Goal: Task Accomplishment & Management: Complete application form

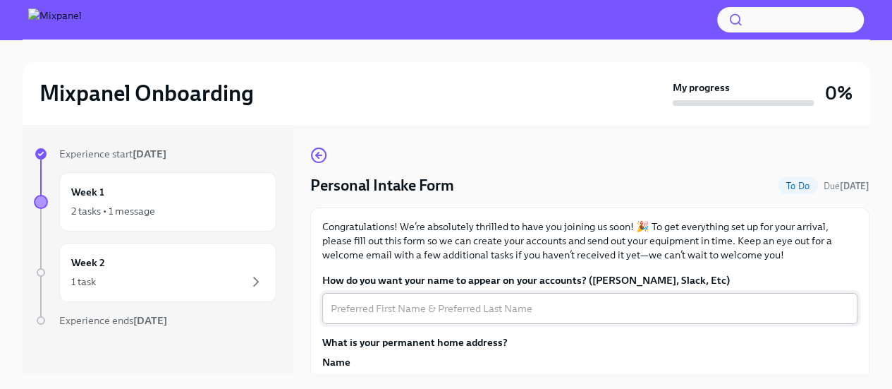
click at [410, 310] on textarea "How do you want your name to appear on your accounts? ([PERSON_NAME], Slack, Et…" at bounding box center [590, 308] width 518 height 17
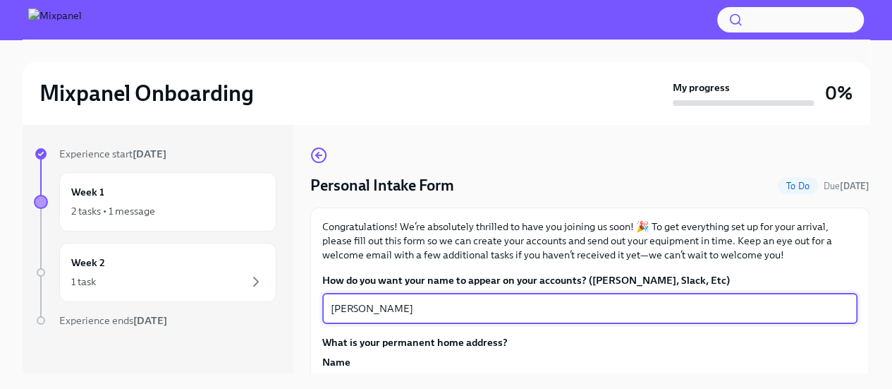
scroll to position [117, 0]
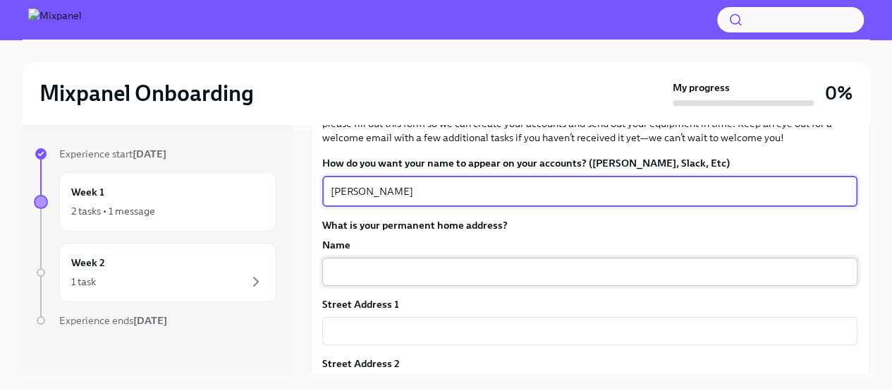
type textarea "[PERSON_NAME]"
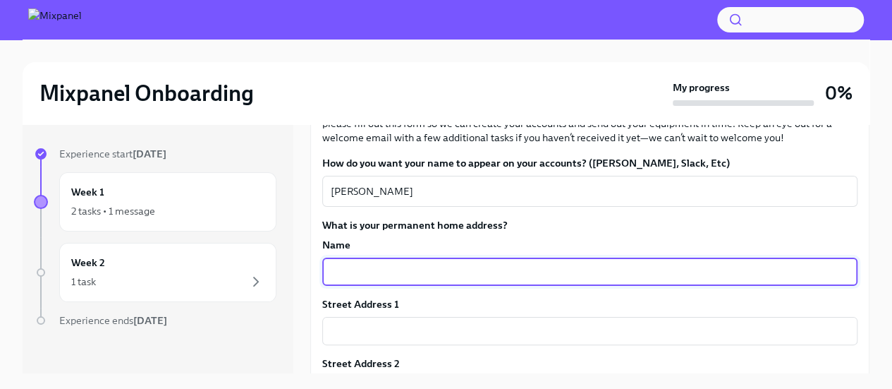
click at [425, 272] on input "text" at bounding box center [589, 271] width 535 height 28
type input "[PERSON_NAME], S/O [PERSON_NAME], #MIG 40, KHB 3rd Stage"
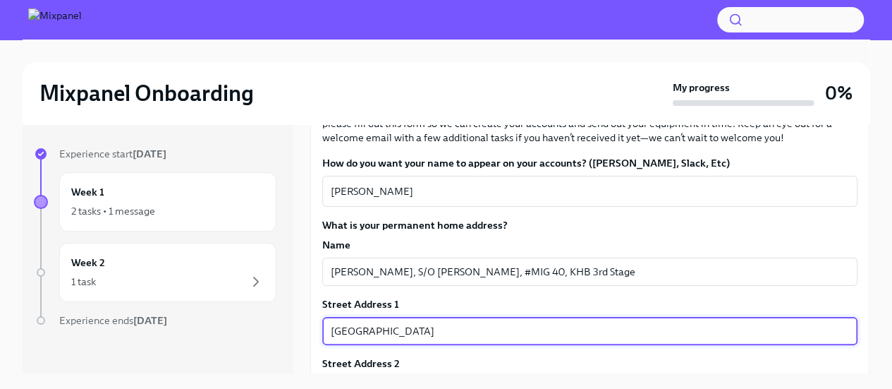
type input "[GEOGRAPHIC_DATA]"
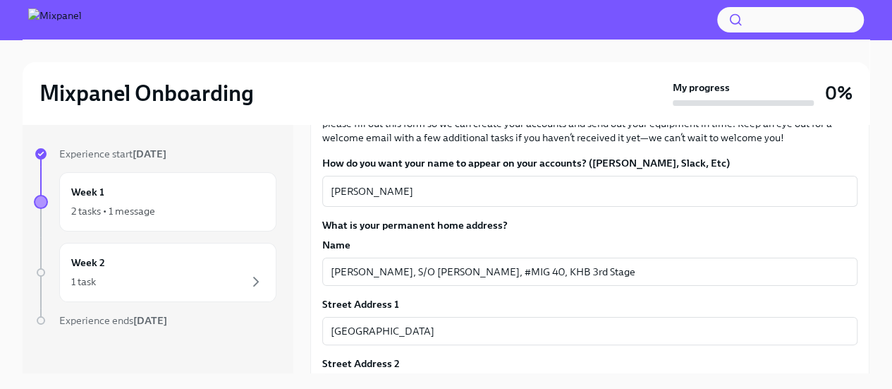
scroll to position [258, 0]
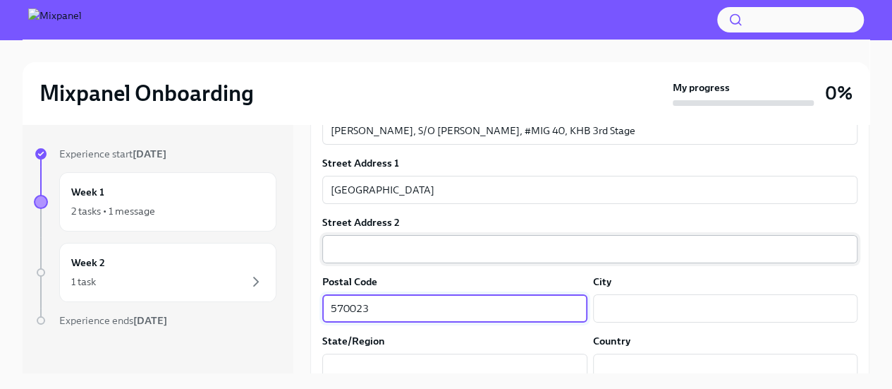
type input "570023"
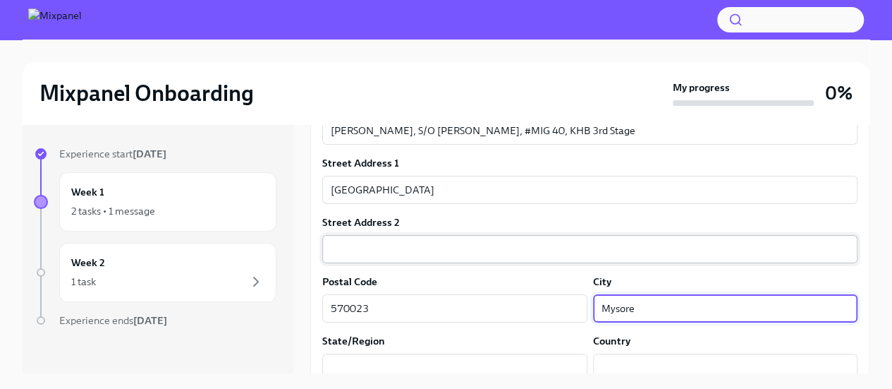
type input "Mysore"
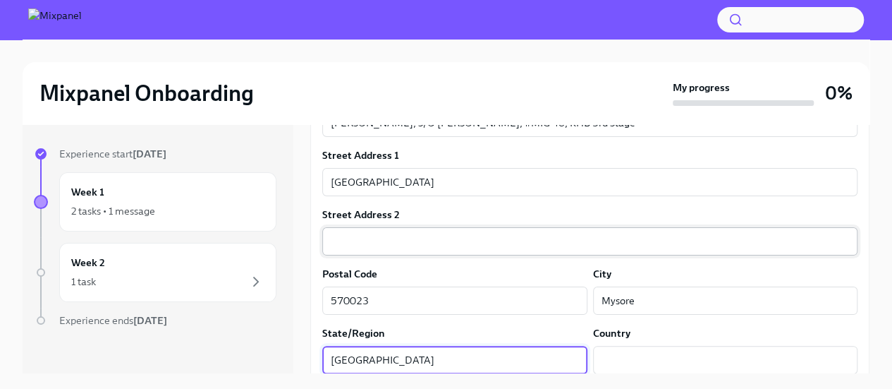
type input "[GEOGRAPHIC_DATA]"
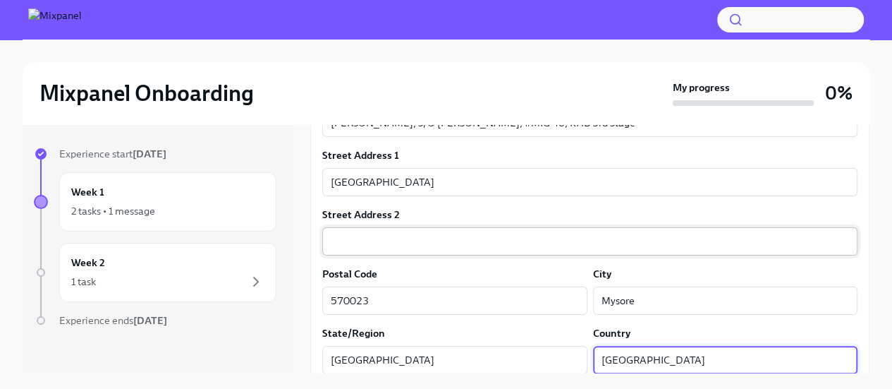
type input "[GEOGRAPHIC_DATA]"
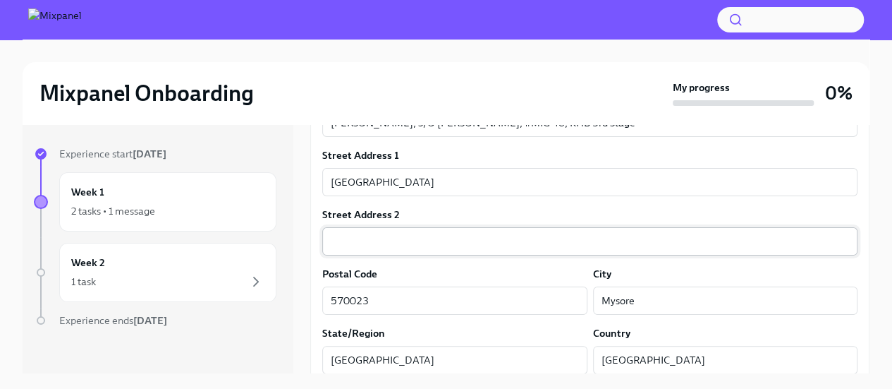
scroll to position [440, 0]
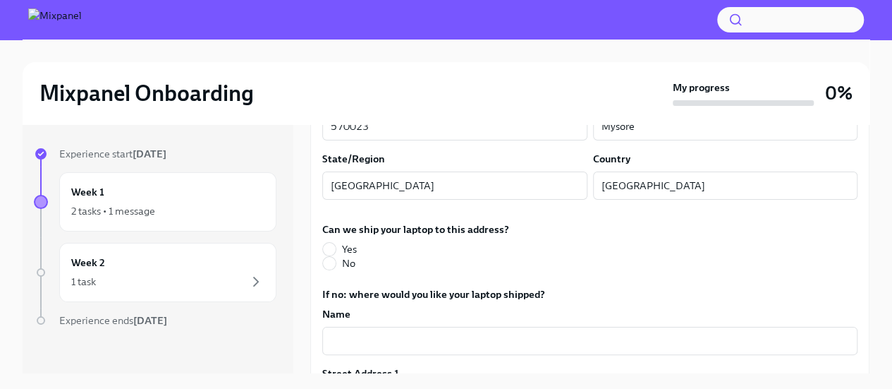
click at [755, 276] on div "How do you want your name to appear on your accounts? ([PERSON_NAME], [PERSON_N…" at bounding box center [589, 331] width 535 height 996
click at [326, 249] on input "Yes" at bounding box center [329, 249] width 13 height 13
radio input "true"
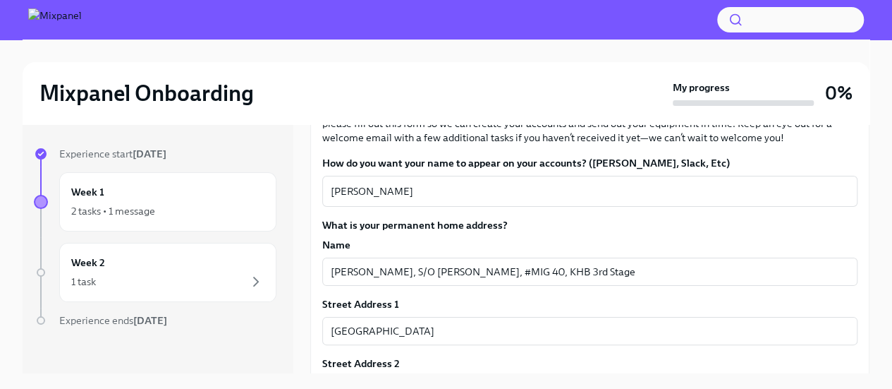
scroll to position [235, 0]
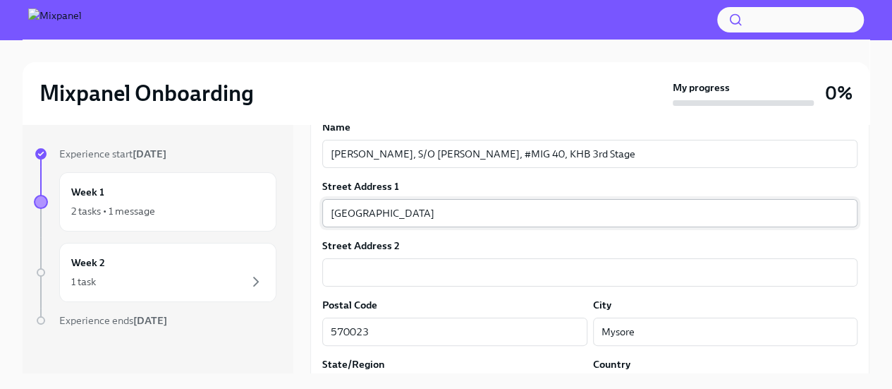
click at [493, 204] on input "[GEOGRAPHIC_DATA]" at bounding box center [589, 213] width 535 height 28
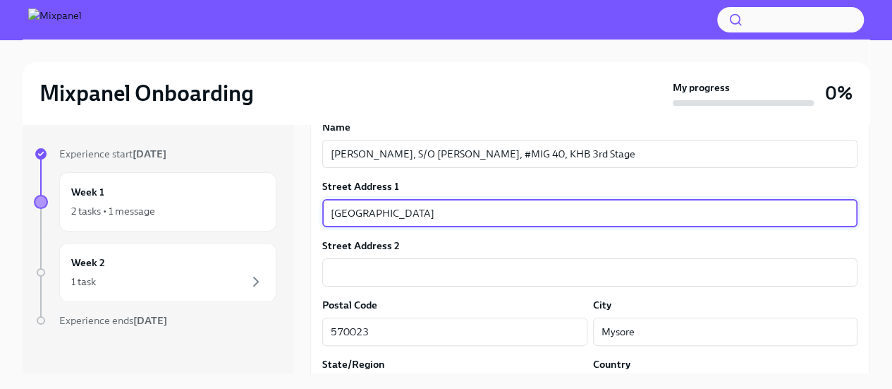
type input "[GEOGRAPHIC_DATA]"
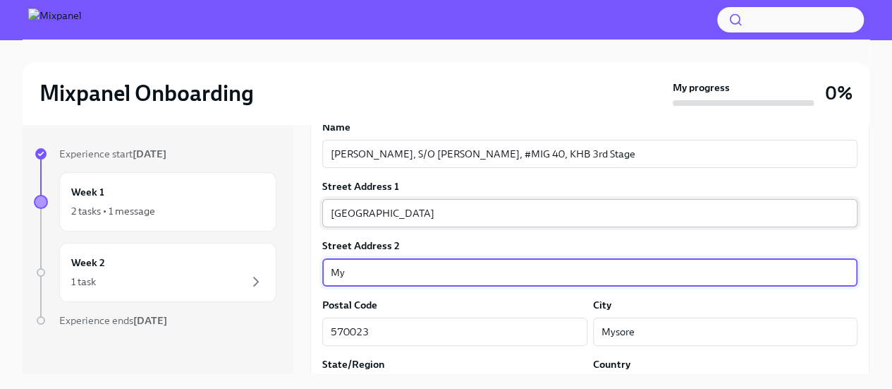
type input "M"
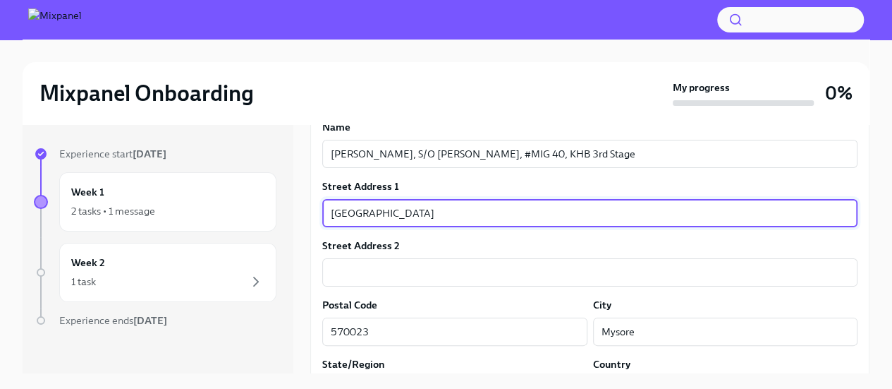
click at [489, 213] on input "[GEOGRAPHIC_DATA]" at bounding box center [589, 213] width 535 height 28
type input "[GEOGRAPHIC_DATA]"
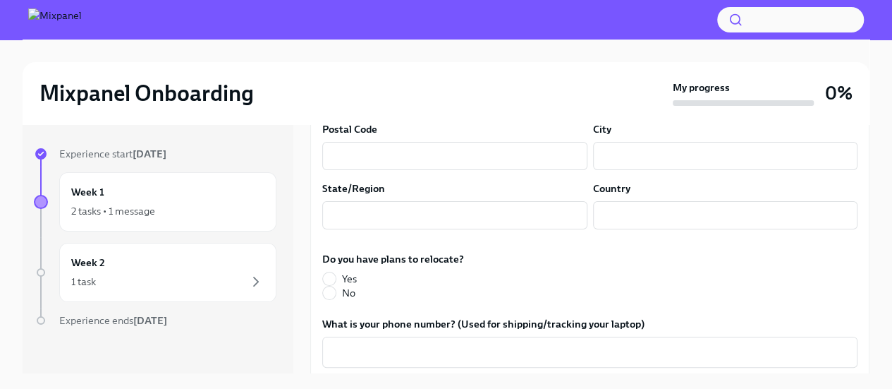
scroll to position [822, 0]
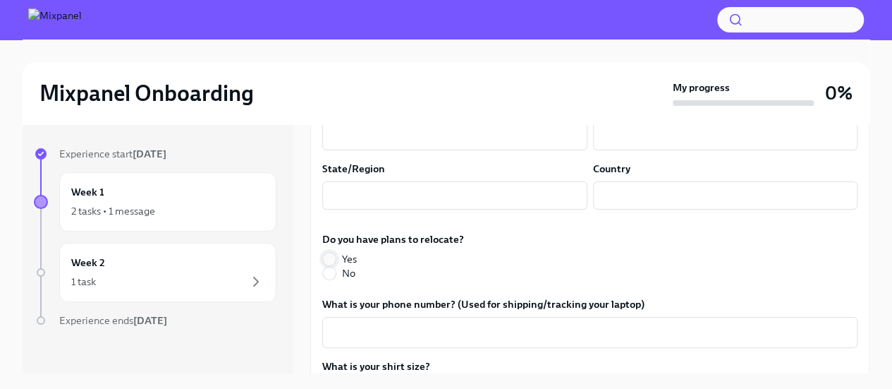
type input "[GEOGRAPHIC_DATA]"
click at [331, 255] on input "Yes" at bounding box center [329, 258] width 13 height 13
radio input "true"
click at [370, 334] on textarea "What is your phone number? (Used for shipping/tracking your laptop)" at bounding box center [590, 332] width 518 height 17
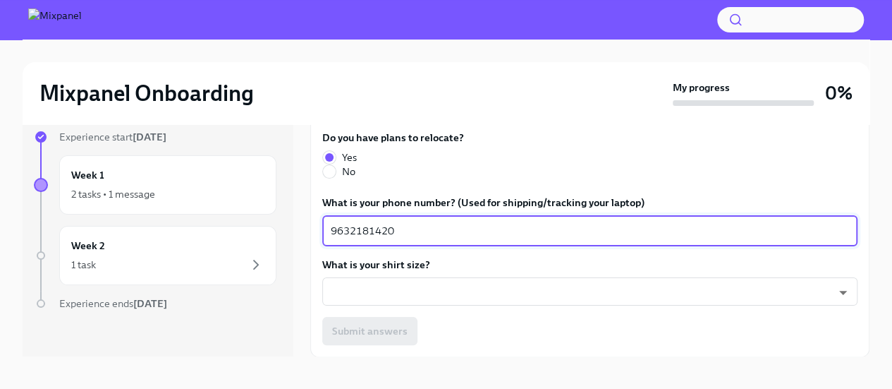
scroll to position [24, 0]
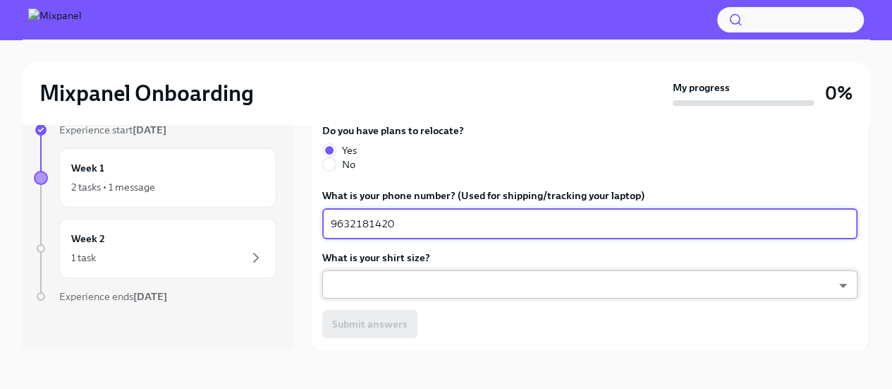
type textarea "9632181420"
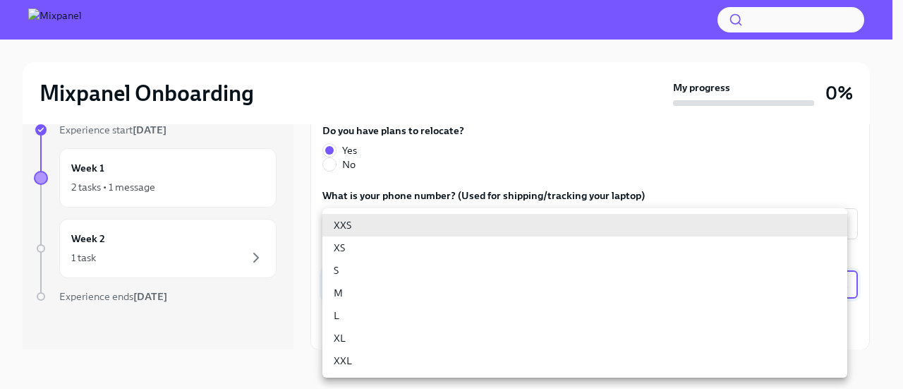
click at [425, 283] on body "Mixpanel Onboarding My progress 0% Experience start [DATE] Week 1 2 tasks • 1 m…" at bounding box center [451, 182] width 903 height 413
click at [396, 341] on li "XL" at bounding box center [584, 338] width 525 height 23
type input "YWiCe0Lvs"
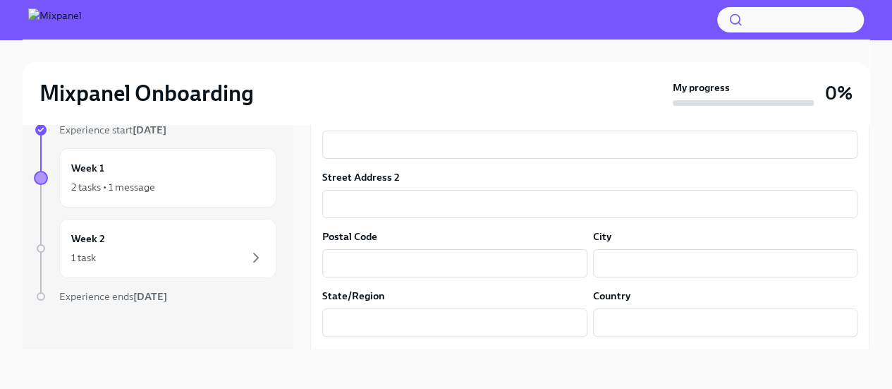
scroll to position [907, 0]
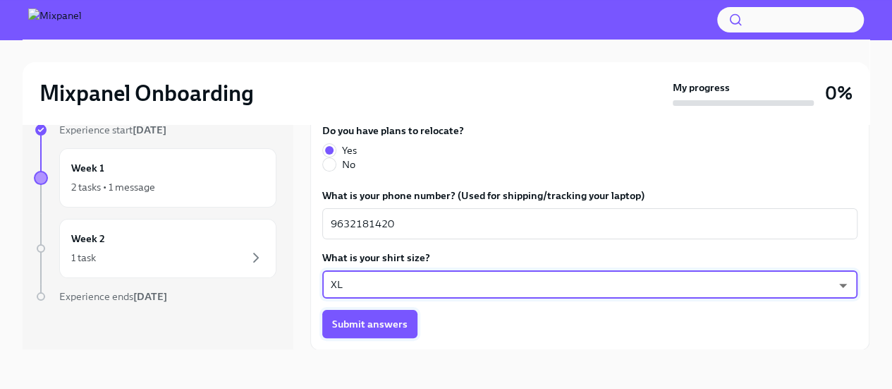
click at [377, 320] on span "Submit answers" at bounding box center [369, 324] width 75 height 14
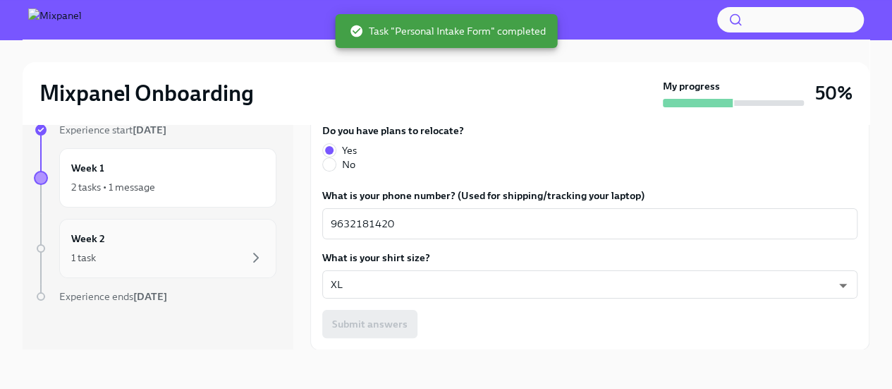
click at [175, 257] on div "1 task" at bounding box center [167, 257] width 193 height 17
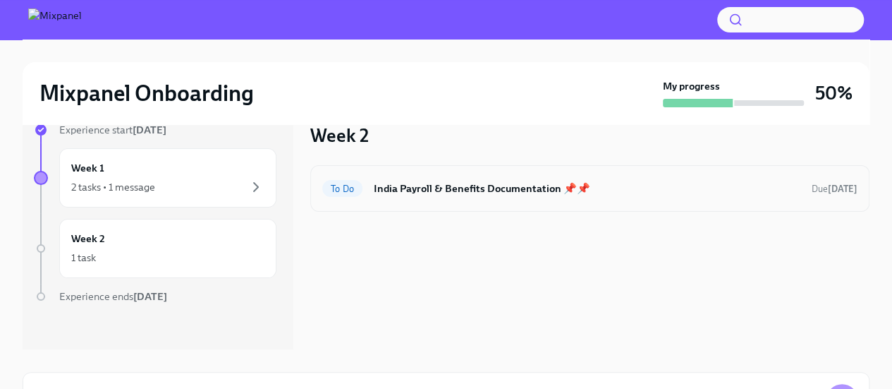
click at [401, 188] on h6 "India Payroll & Benefits Documentation 📌📌" at bounding box center [587, 189] width 427 height 16
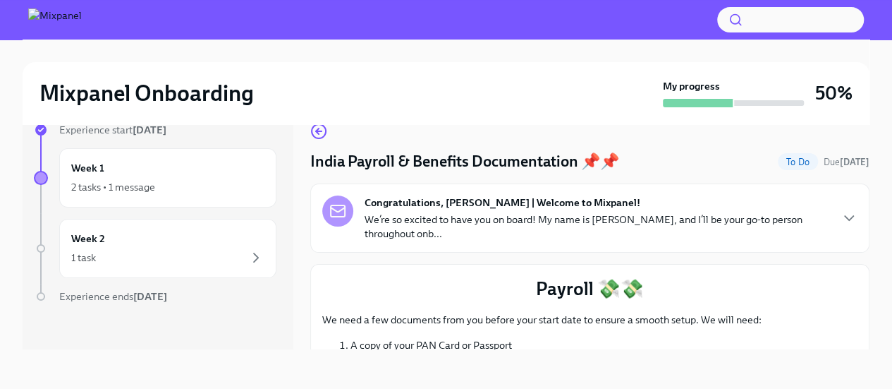
scroll to position [117, 0]
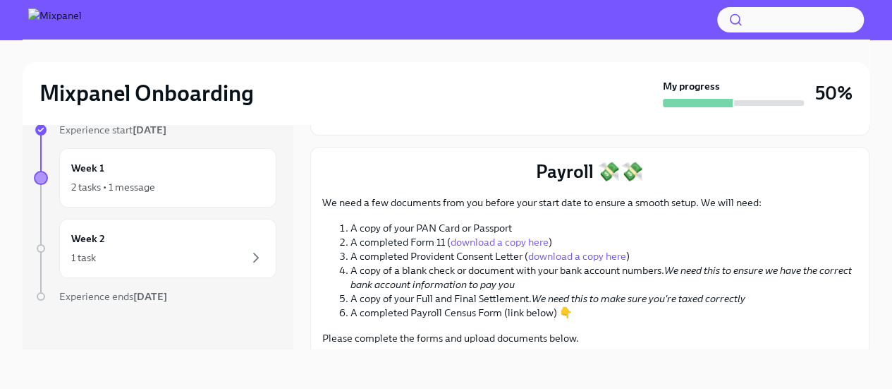
click at [502, 239] on link "download a copy here" at bounding box center [500, 242] width 98 height 13
click at [582, 257] on link "download a copy here" at bounding box center [577, 256] width 98 height 13
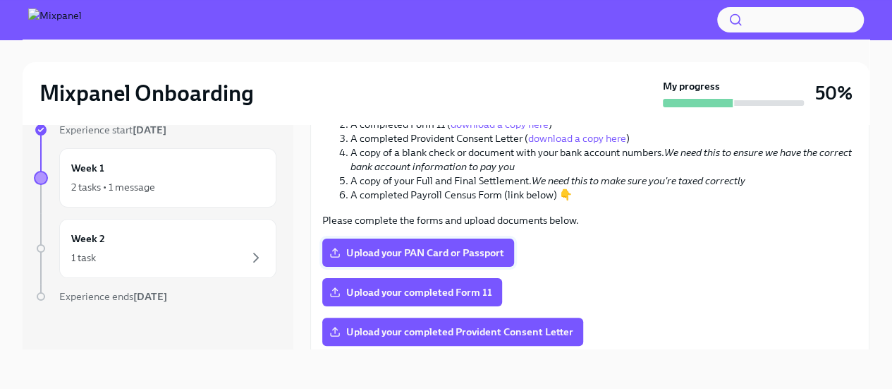
click at [418, 254] on span "Upload your PAN Card or Passport" at bounding box center [418, 252] width 172 height 14
click at [0, 0] on input "Upload your PAN Card or Passport" at bounding box center [0, 0] width 0 height 0
click at [789, 301] on div "Upload your completed Form 11" at bounding box center [589, 292] width 535 height 28
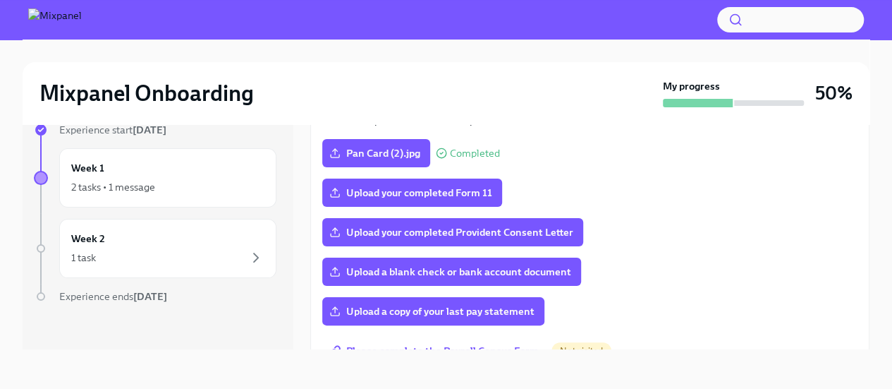
scroll to position [353, 0]
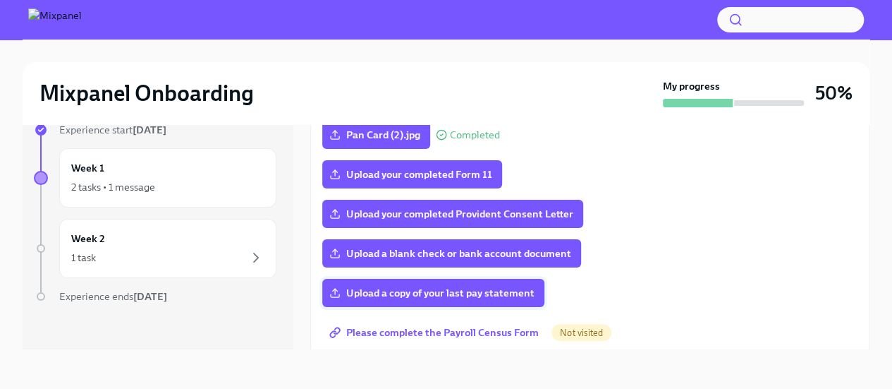
click at [382, 291] on span "Upload a copy of your last pay statement" at bounding box center [433, 293] width 202 height 14
click at [0, 0] on input "Upload a copy of your last pay statement" at bounding box center [0, 0] width 0 height 0
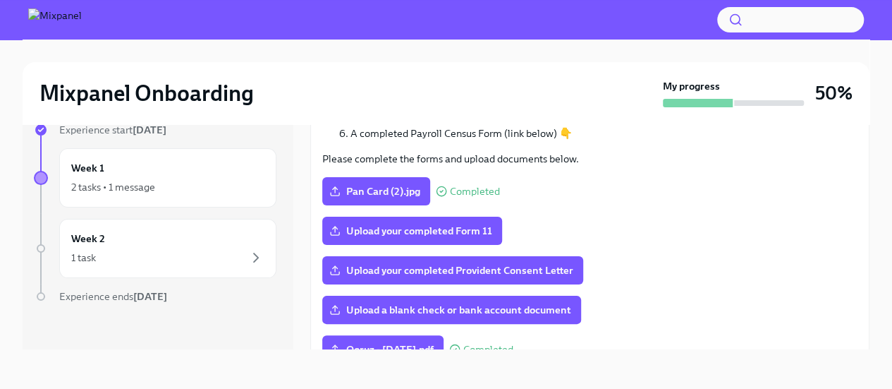
scroll to position [312, 0]
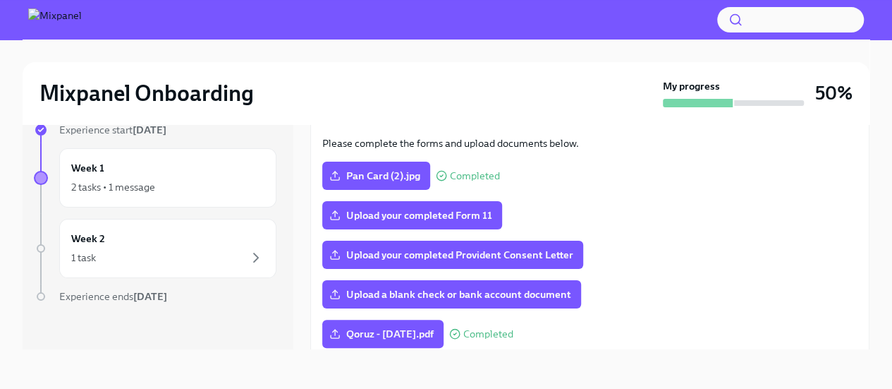
click at [757, 257] on div "Upload your completed Provident Consent Letter" at bounding box center [589, 255] width 535 height 28
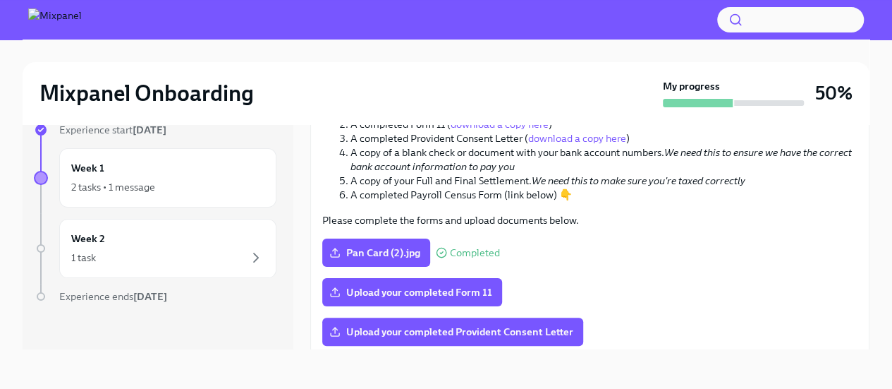
scroll to position [353, 0]
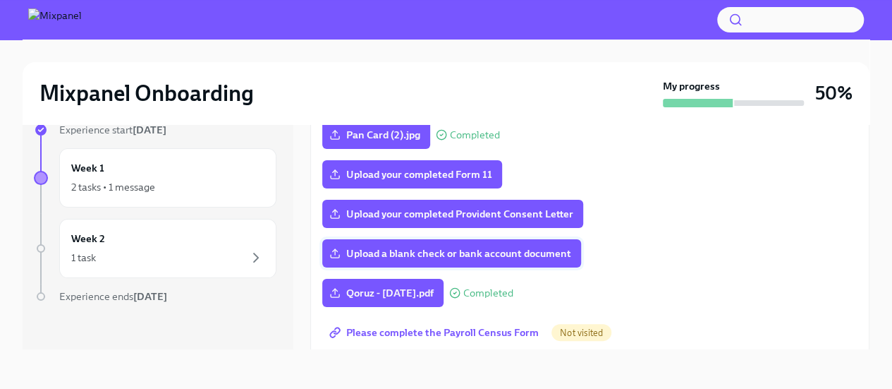
click at [519, 256] on span "Upload a blank check or bank account document" at bounding box center [451, 253] width 239 height 14
click at [0, 0] on input "Upload a blank check or bank account document" at bounding box center [0, 0] width 0 height 0
click at [815, 246] on div "Bank Statement - [PERSON_NAME] (Passcode - 127517886).pdf Completed" at bounding box center [589, 253] width 535 height 28
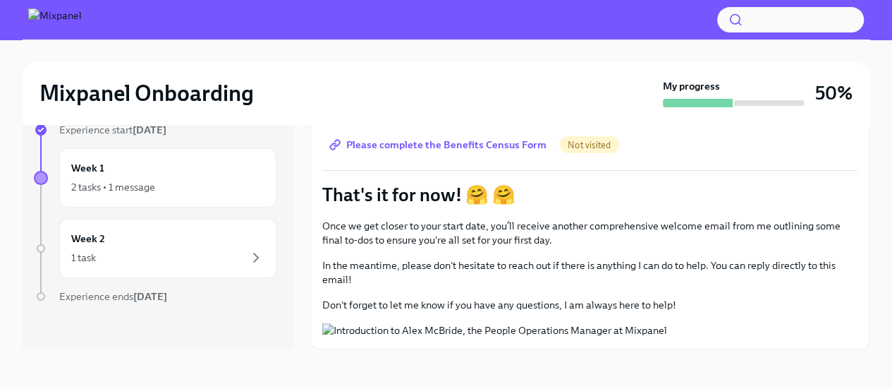
scroll to position [664, 0]
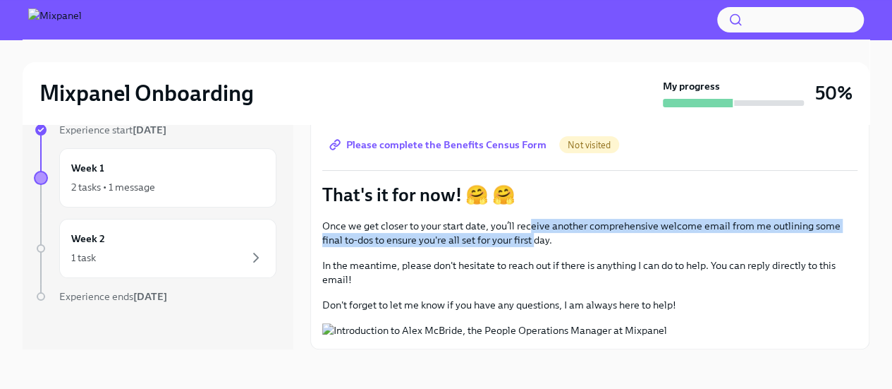
drag, startPoint x: 530, startPoint y: 215, endPoint x: 535, endPoint y: 225, distance: 11.4
click at [535, 225] on p "Once we get closer to your start date, you’ll receive another comprehensive wel…" at bounding box center [589, 233] width 535 height 28
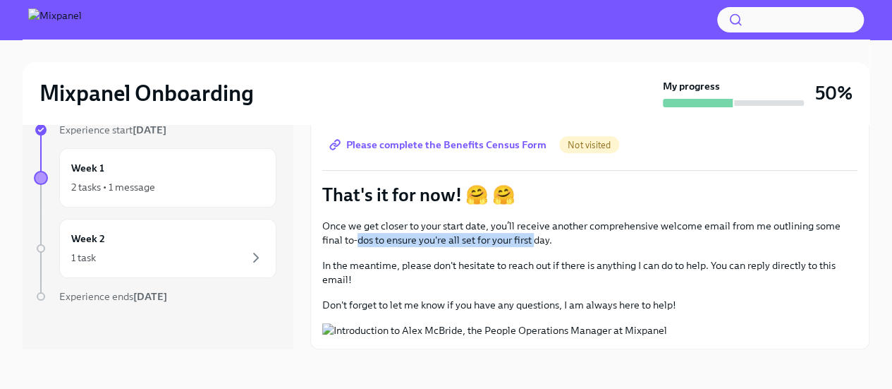
drag, startPoint x: 357, startPoint y: 231, endPoint x: 535, endPoint y: 225, distance: 178.5
click at [535, 225] on p "Once we get closer to your start date, you’ll receive another comprehensive wel…" at bounding box center [589, 233] width 535 height 28
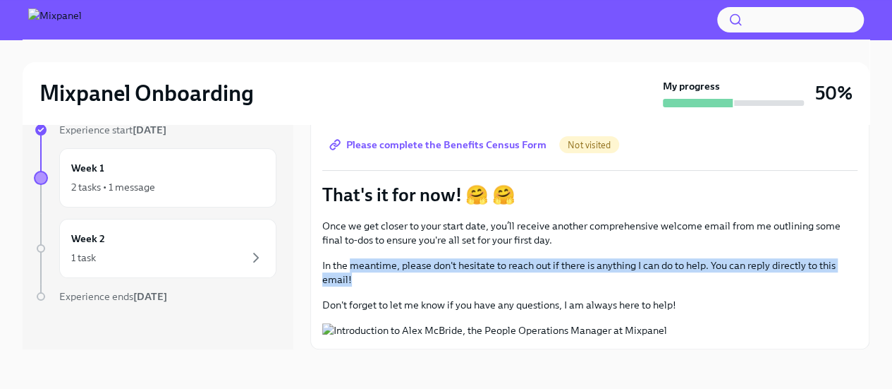
drag, startPoint x: 354, startPoint y: 255, endPoint x: 355, endPoint y: 268, distance: 13.5
click at [355, 268] on p "In the meantime, please don't hesitate to reach out if there is anything I can …" at bounding box center [589, 272] width 535 height 28
click at [443, 274] on p "In the meantime, please don't hesitate to reach out if there is anything I can …" at bounding box center [589, 272] width 535 height 28
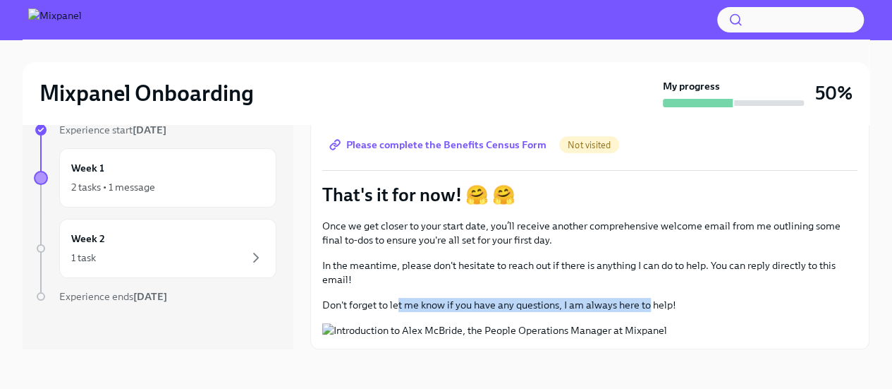
drag, startPoint x: 399, startPoint y: 296, endPoint x: 649, endPoint y: 298, distance: 249.7
click at [649, 298] on p "Don't forget to let me know if you have any questions, I am always here to help!" at bounding box center [589, 305] width 535 height 14
click at [718, 298] on p "Don't forget to let me know if you have any questions, I am always here to help!" at bounding box center [589, 305] width 535 height 14
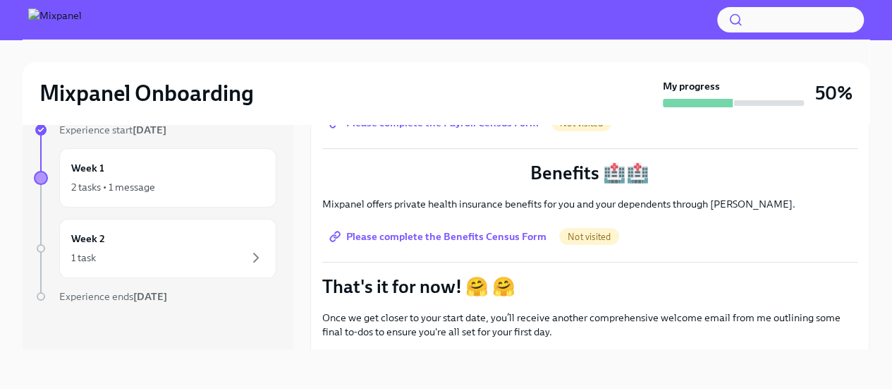
scroll to position [547, 0]
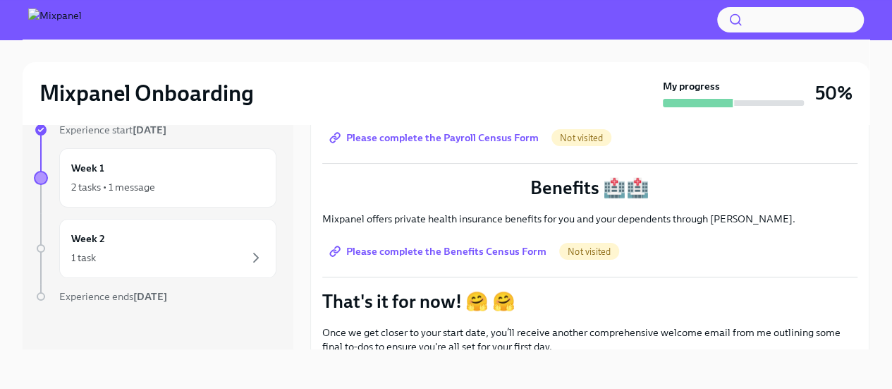
click at [482, 139] on span "Please complete the Payroll Census Form" at bounding box center [435, 137] width 207 height 14
click at [460, 245] on span "Please complete the Benefits Census Form" at bounding box center [439, 251] width 214 height 14
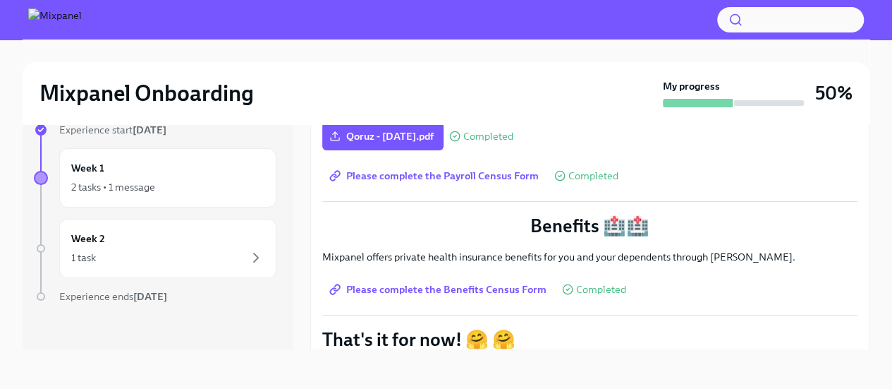
scroll to position [430, 0]
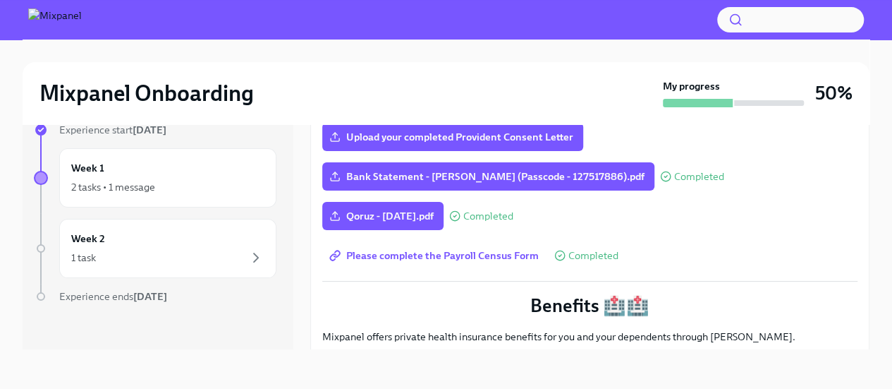
click at [800, 216] on div "Qoruz - [DATE].pdf Completed" at bounding box center [589, 216] width 535 height 28
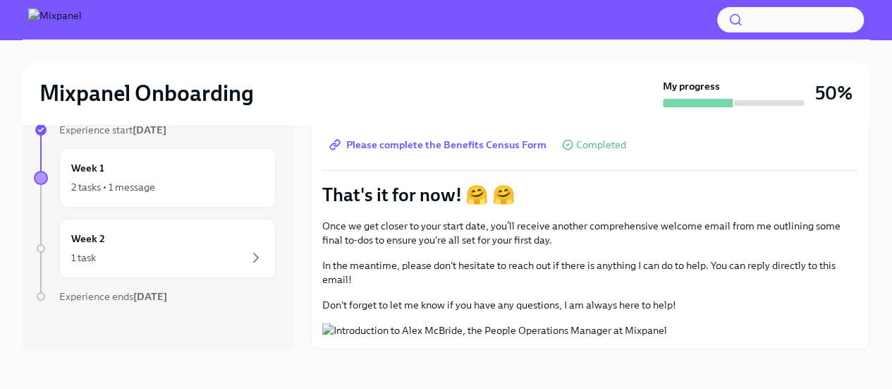
scroll to position [0, 0]
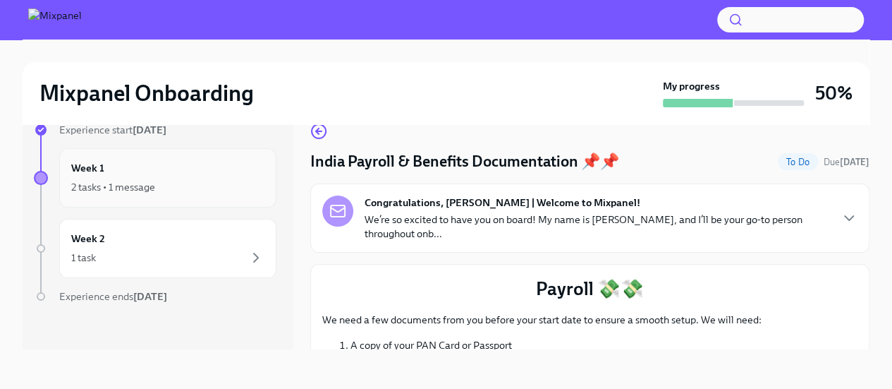
click at [114, 181] on div "2 tasks • 1 message" at bounding box center [113, 187] width 84 height 14
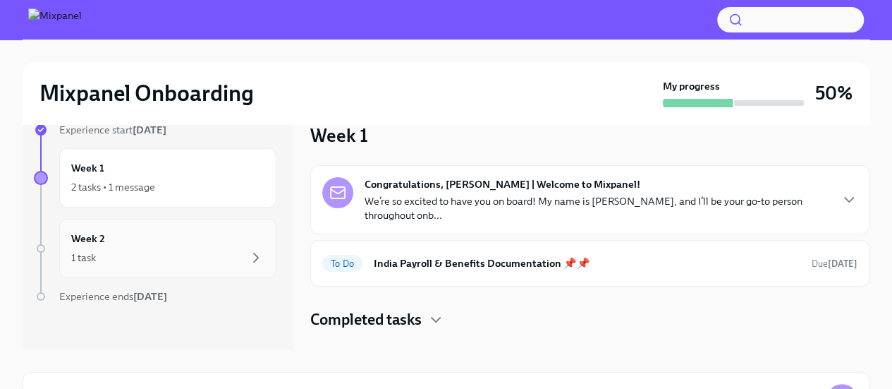
click at [109, 249] on div "1 task" at bounding box center [167, 257] width 193 height 17
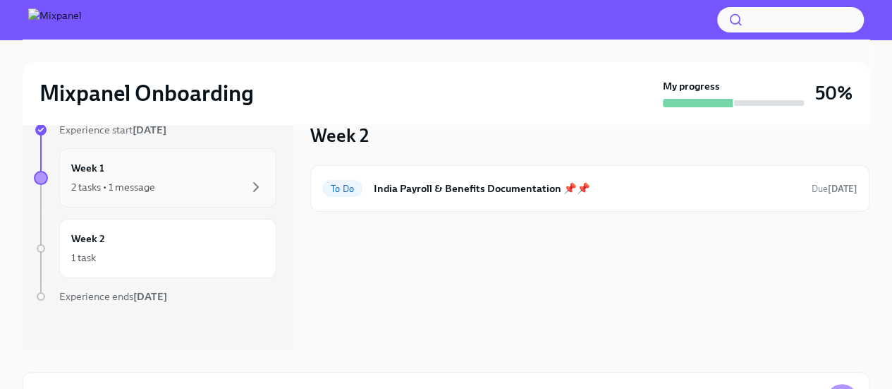
click at [120, 181] on div "2 tasks • 1 message" at bounding box center [113, 187] width 84 height 14
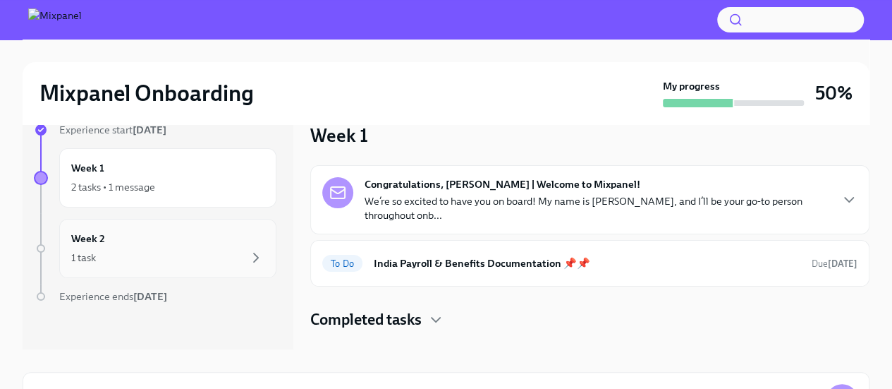
click at [119, 260] on div "1 task" at bounding box center [167, 257] width 193 height 17
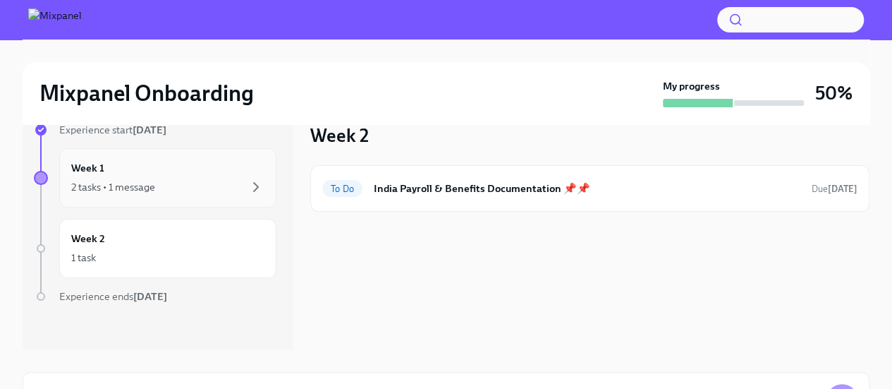
click at [120, 185] on div "2 tasks • 1 message" at bounding box center [113, 187] width 84 height 14
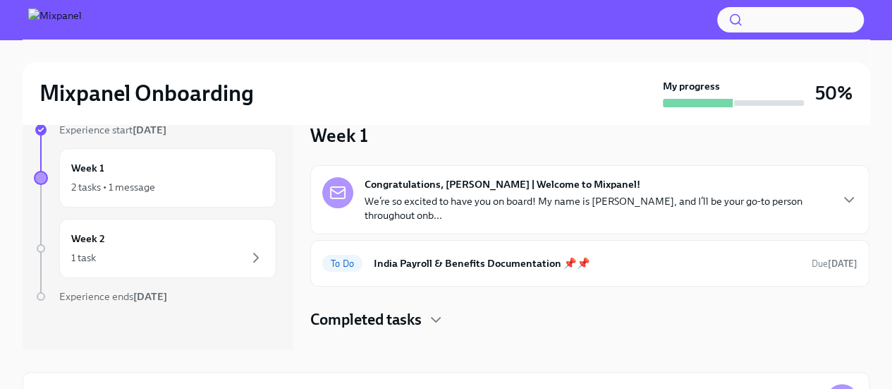
click at [461, 195] on p "We’re so excited to have you on board! My name is [PERSON_NAME], and I’ll be yo…" at bounding box center [597, 208] width 465 height 28
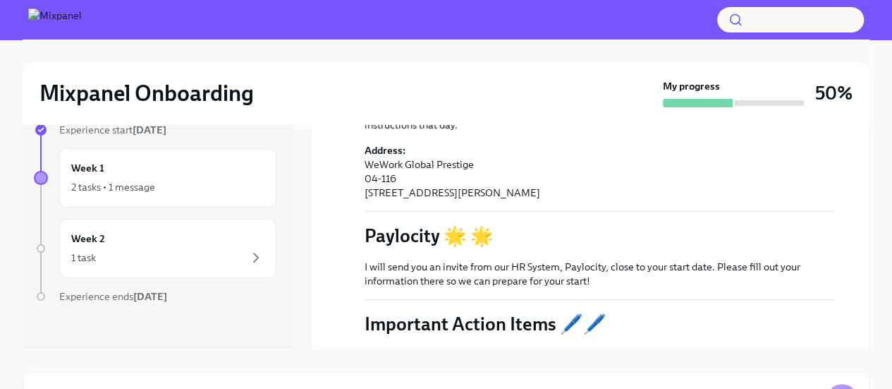
scroll to position [470, 0]
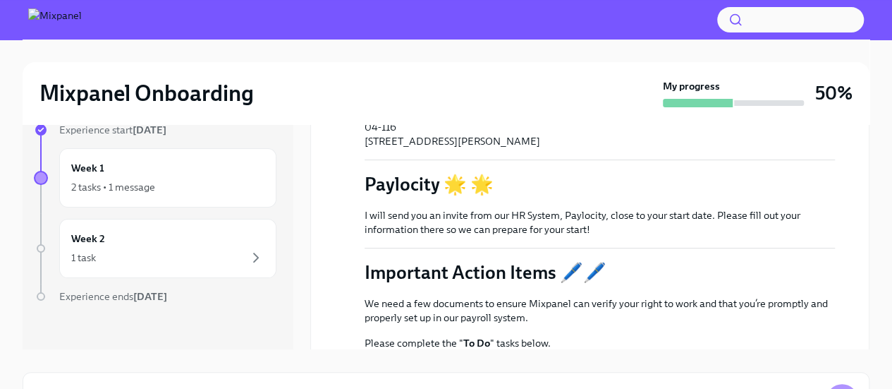
click at [496, 211] on p "I will send you an invite from our HR System, Paylocity, close to your start da…" at bounding box center [600, 222] width 470 height 28
